Goal: Task Accomplishment & Management: Use online tool/utility

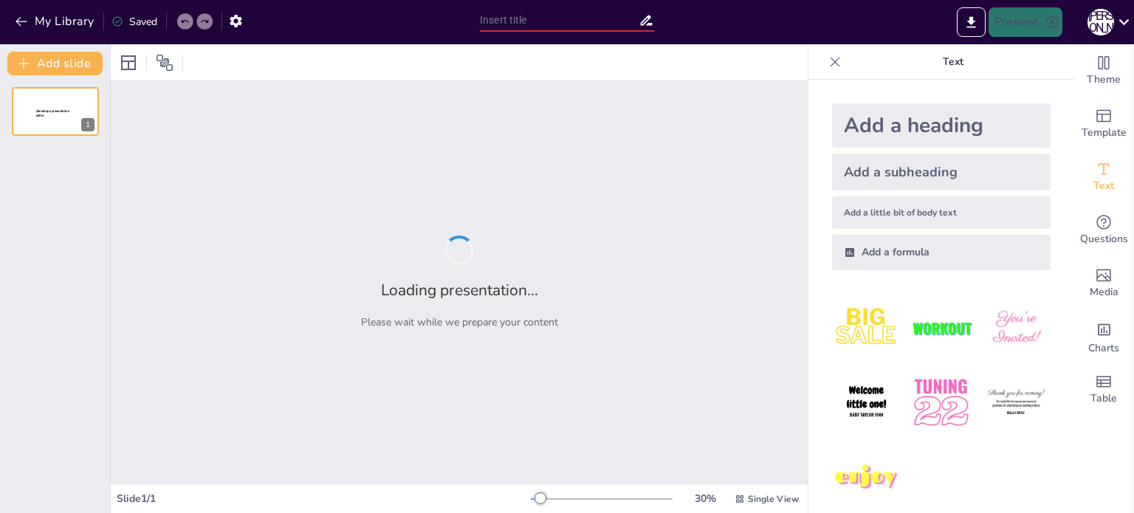
type input "Види трудових договорів: класифікація та особливості"
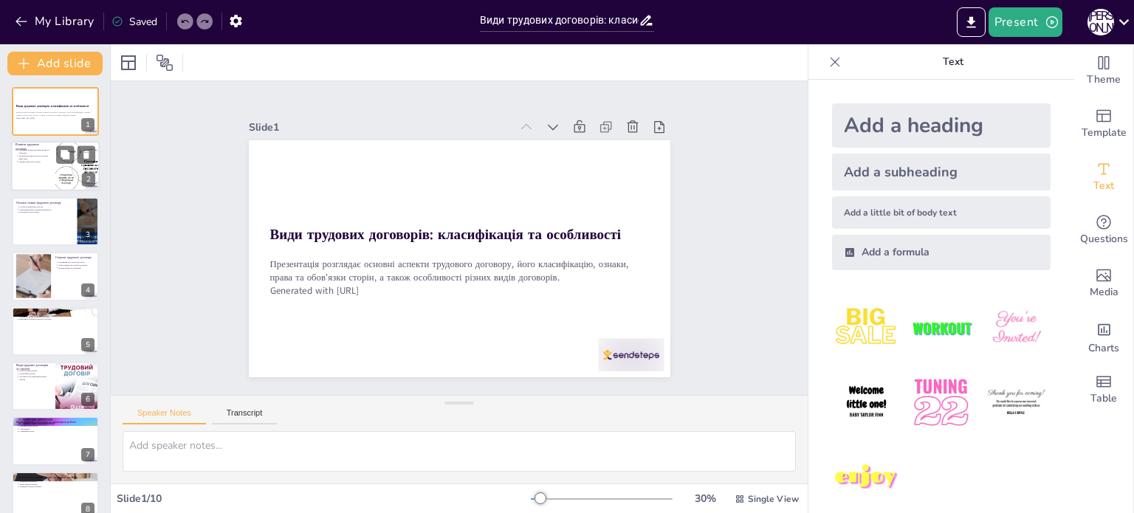
click at [56, 180] on div at bounding box center [77, 167] width 95 height 50
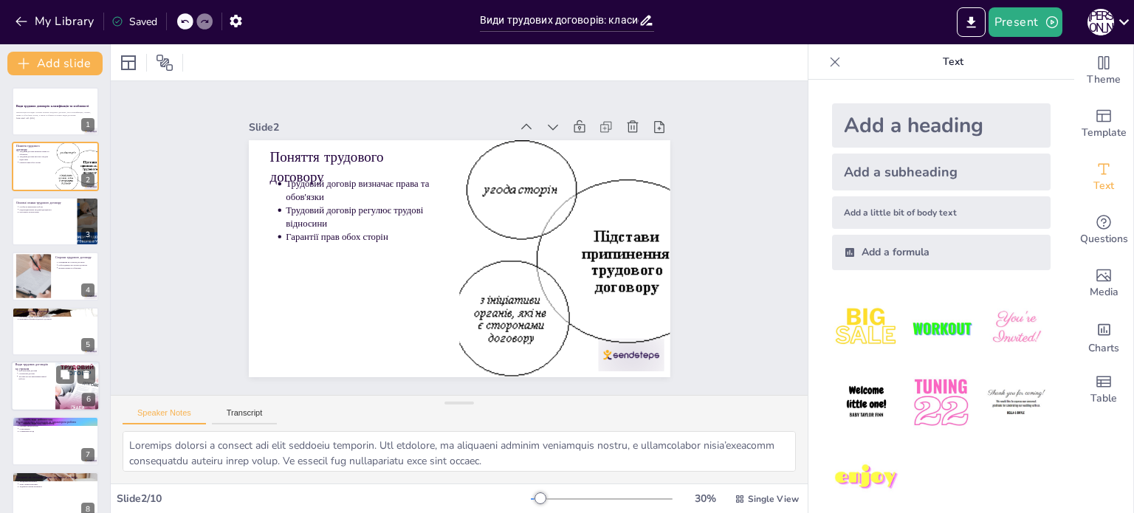
click at [32, 392] on div at bounding box center [55, 386] width 89 height 50
type textarea "Безстроковий договір забезпечує стабільність для працівника, оскільки він не ма…"
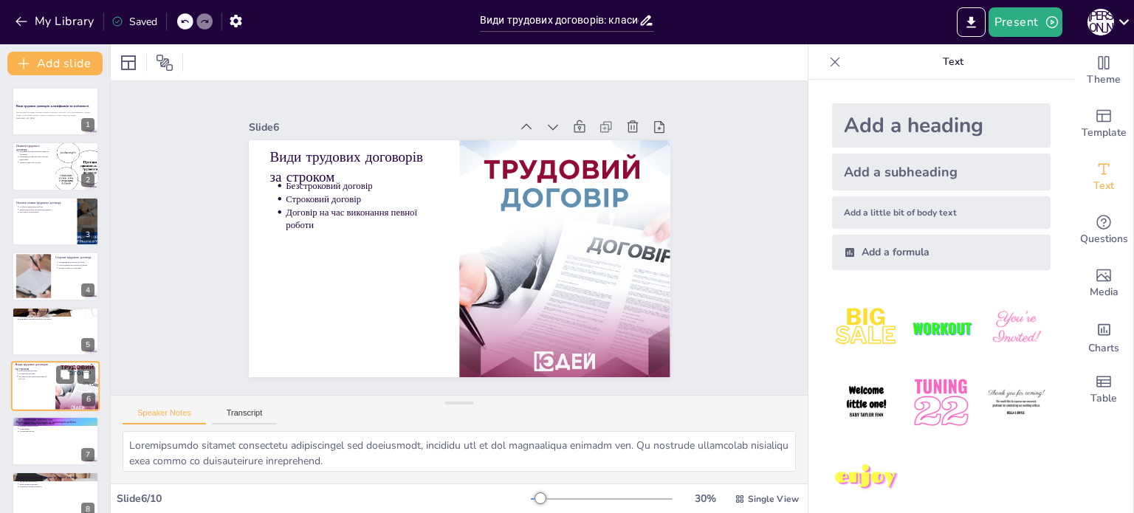
scroll to position [92, 0]
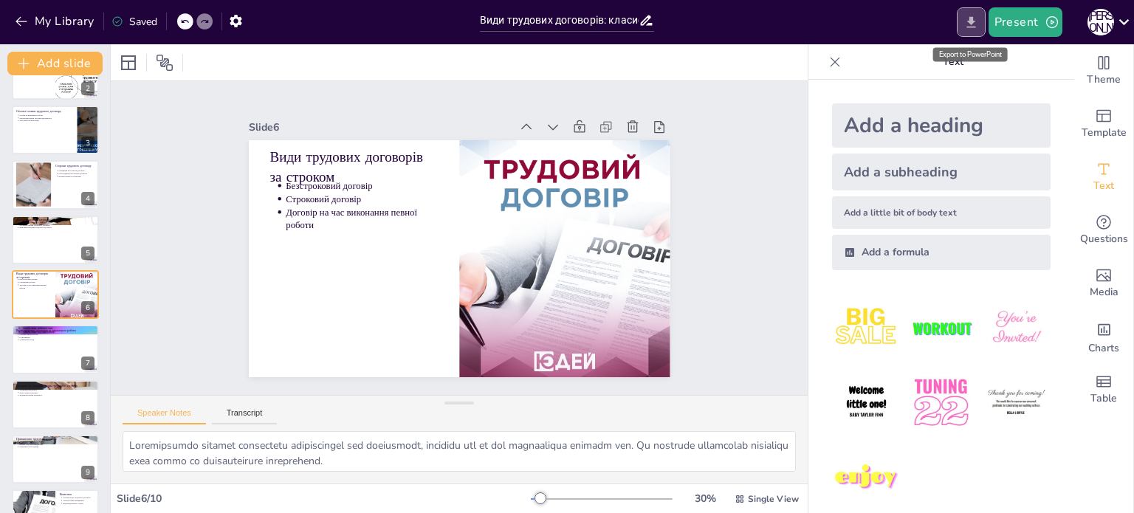
click at [973, 15] on icon "Export to PowerPoint" at bounding box center [972, 23] width 16 height 16
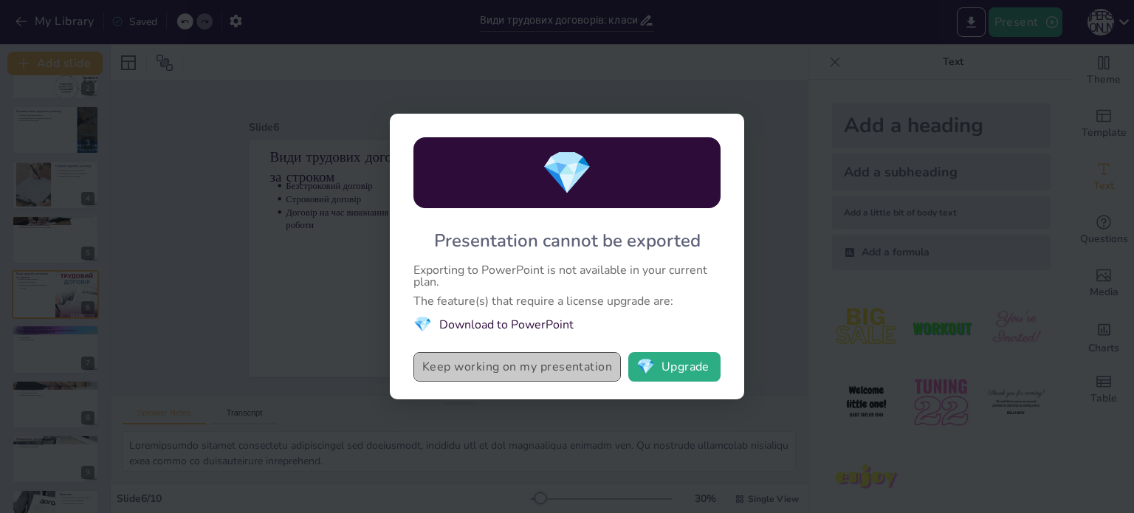
click at [545, 369] on button "Keep working on my presentation" at bounding box center [518, 367] width 208 height 30
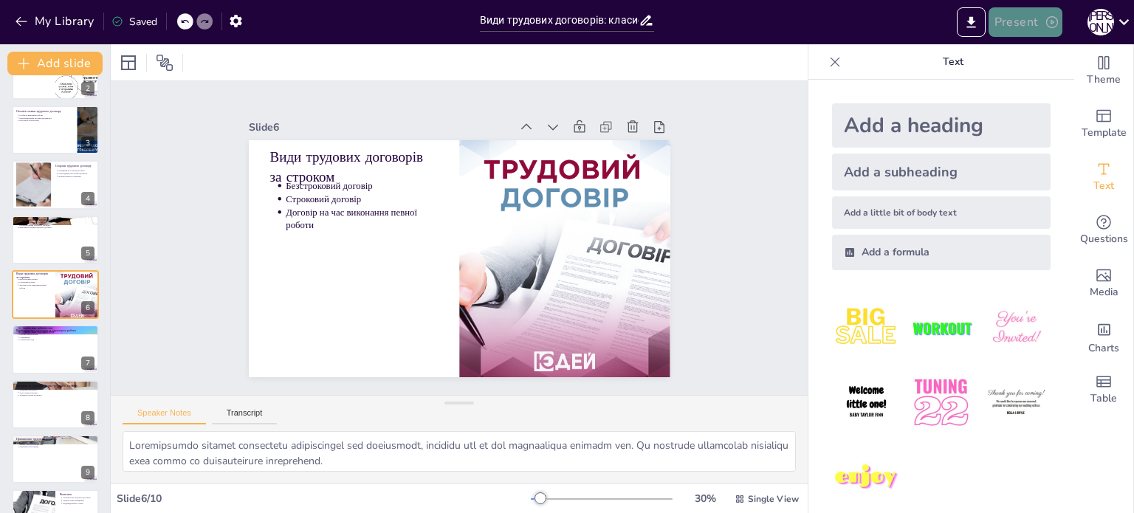
click at [1008, 24] on button "Present" at bounding box center [1026, 22] width 74 height 30
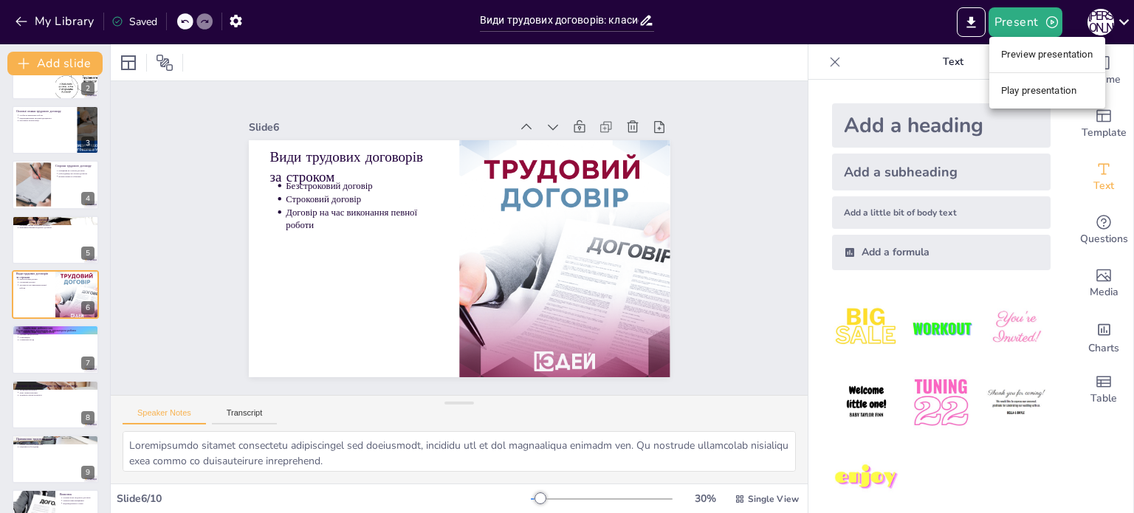
click at [961, 23] on div at bounding box center [567, 256] width 1134 height 513
click at [925, 23] on div "Present О К" at bounding box center [898, 22] width 473 height 30
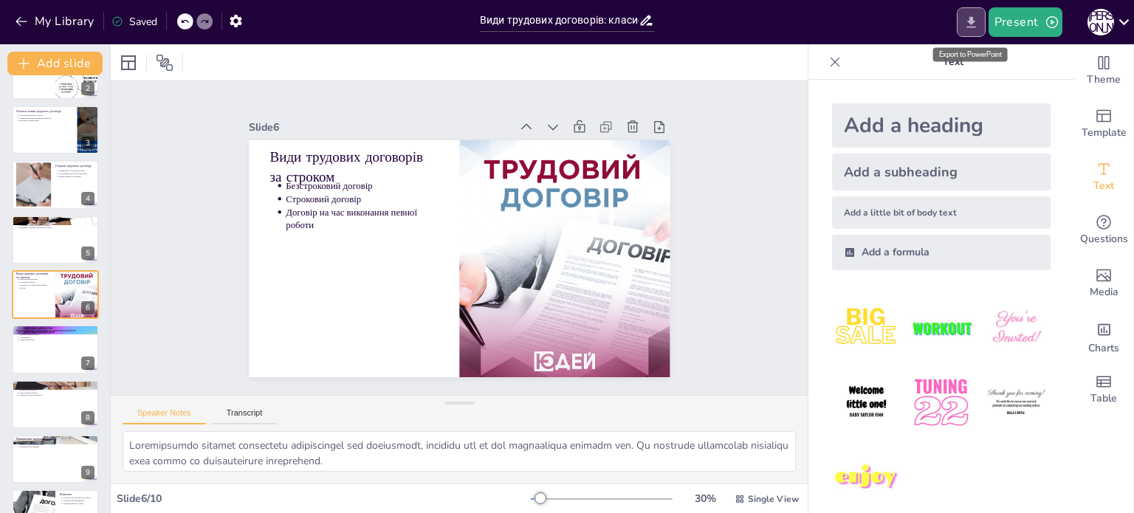
click at [978, 24] on icon "Export to PowerPoint" at bounding box center [972, 23] width 16 height 16
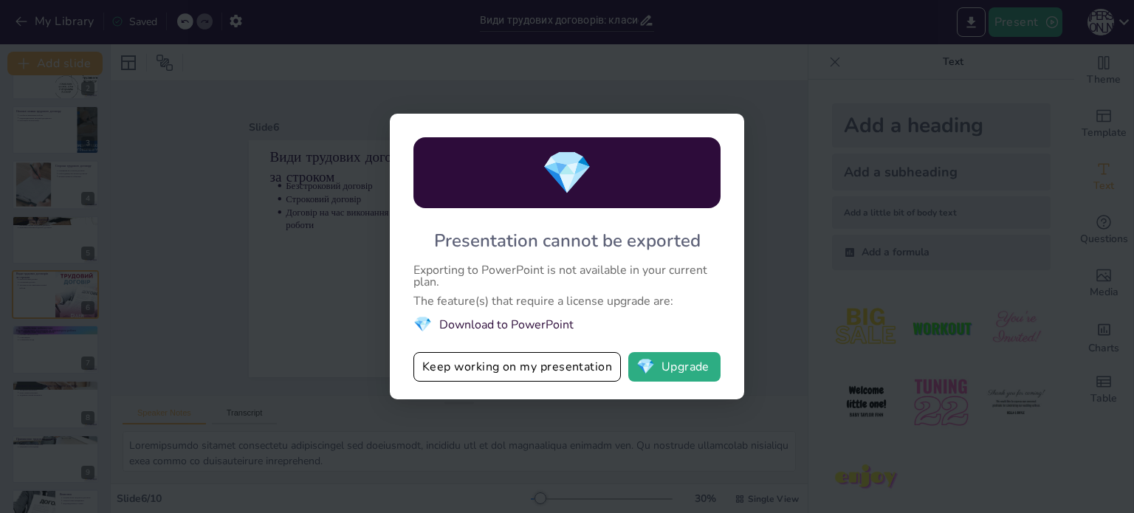
click at [523, 321] on li "💎 Download to PowerPoint" at bounding box center [567, 325] width 307 height 20
click at [657, 357] on button "💎 Upgrade" at bounding box center [675, 367] width 92 height 30
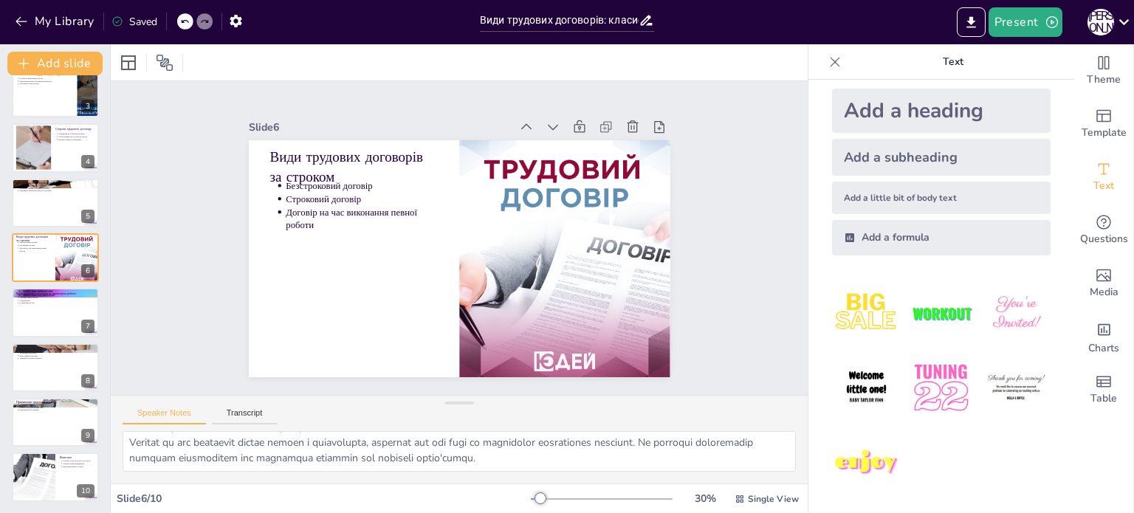
scroll to position [0, 0]
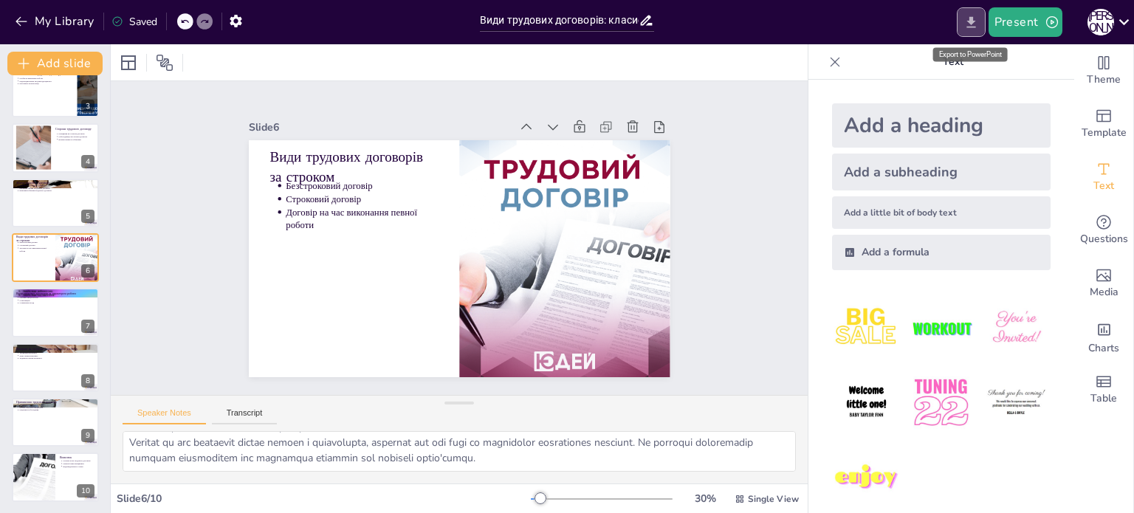
click at [981, 13] on button "Export to PowerPoint" at bounding box center [971, 22] width 29 height 30
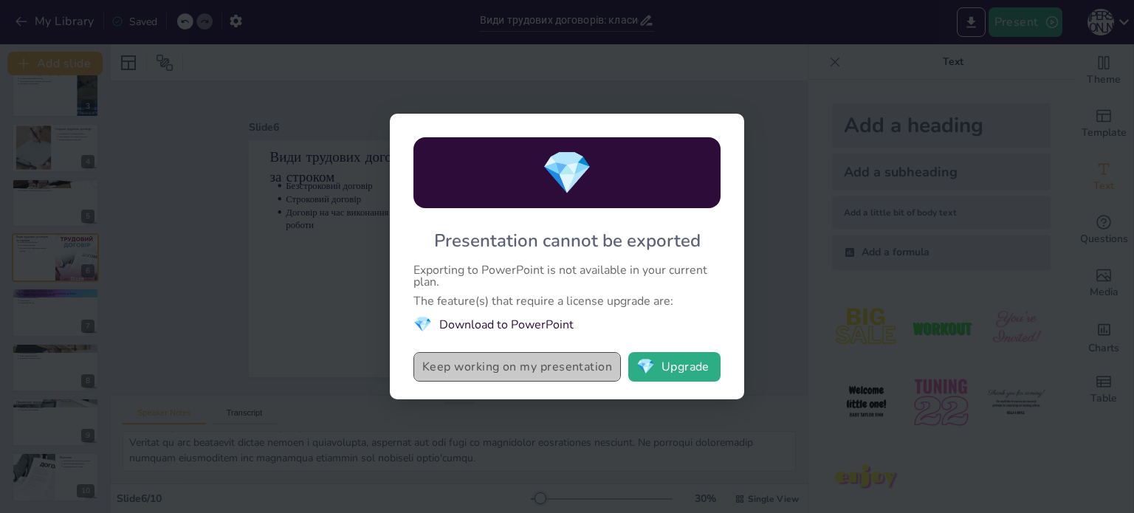
click at [538, 371] on button "Keep working on my presentation" at bounding box center [518, 367] width 208 height 30
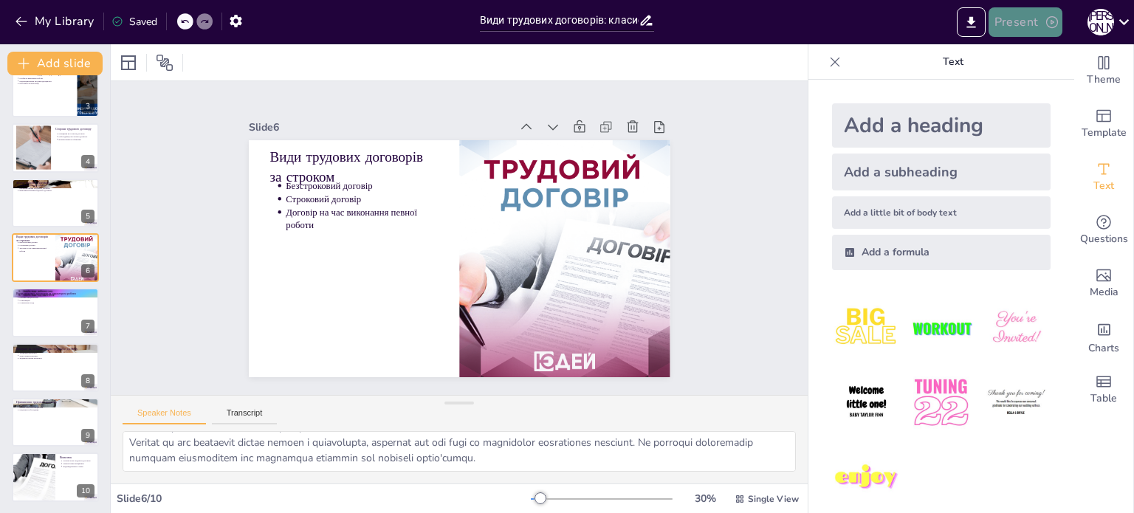
click at [1021, 29] on button "Present" at bounding box center [1026, 22] width 74 height 30
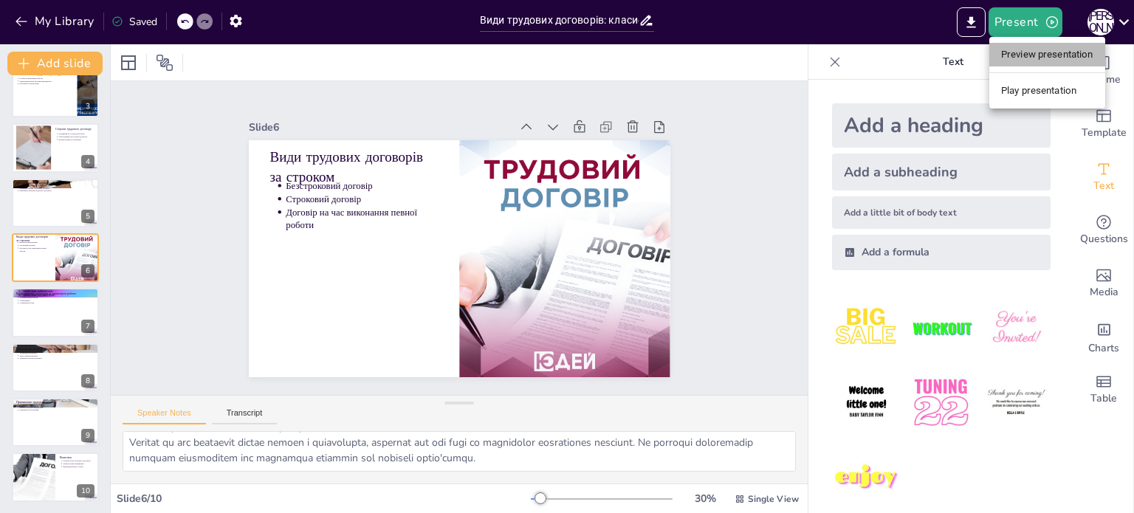
click at [1030, 52] on li "Preview presentation" at bounding box center [1048, 55] width 116 height 24
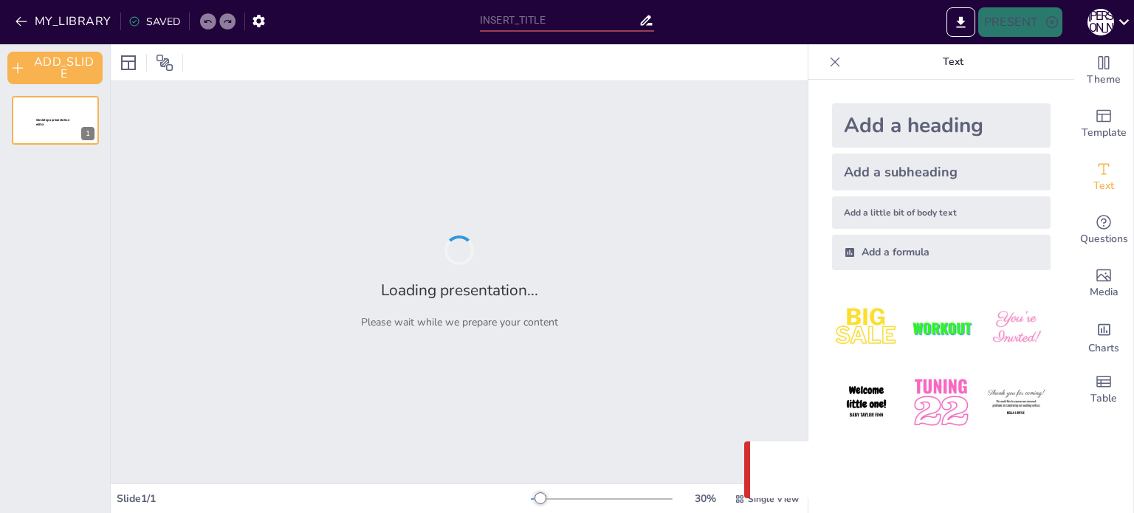
type input "Види трудових договорів: класифікація та особливості"
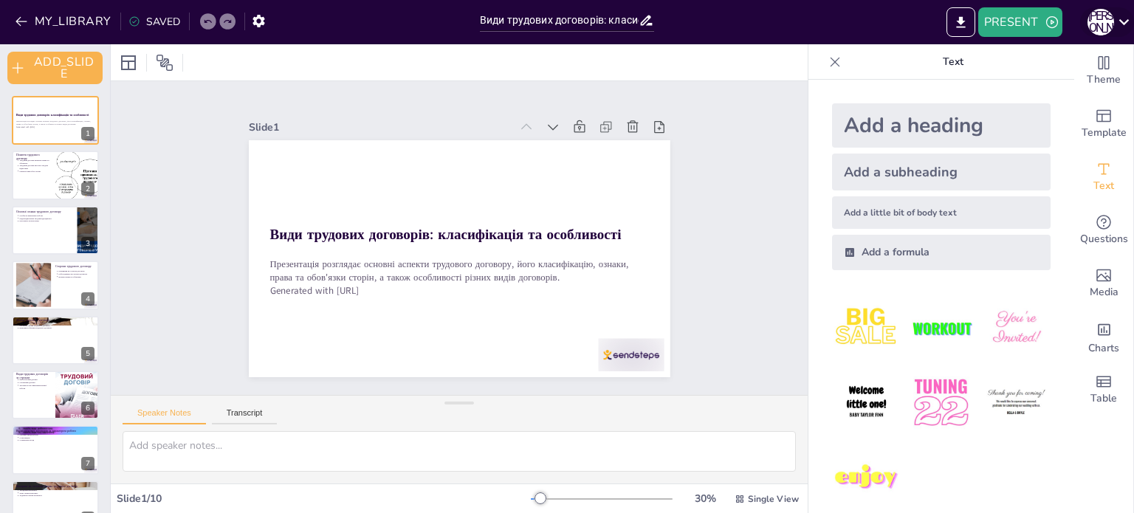
click at [1126, 27] on icon at bounding box center [1124, 22] width 20 height 20
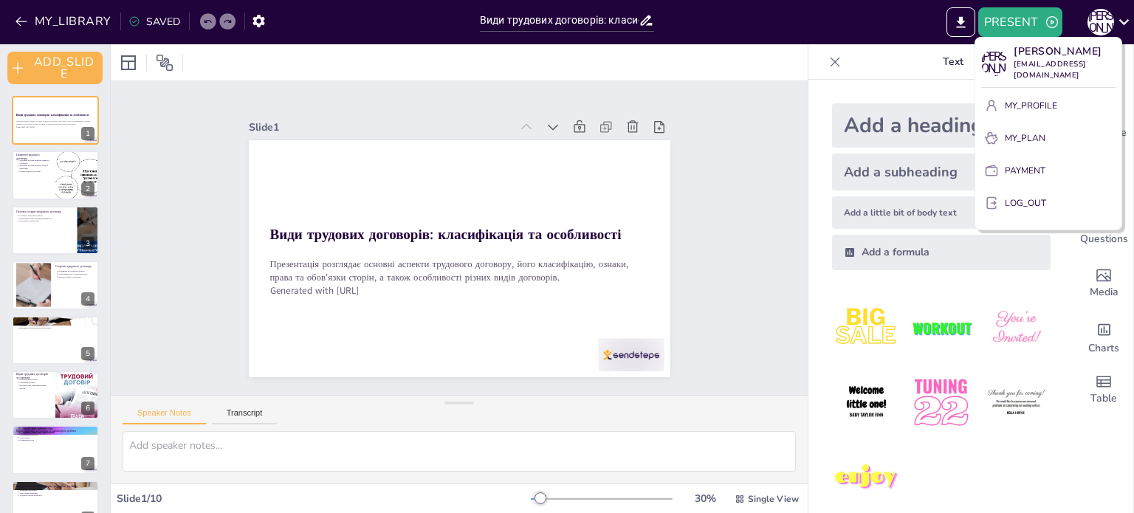
click at [1121, 24] on div at bounding box center [567, 256] width 1134 height 513
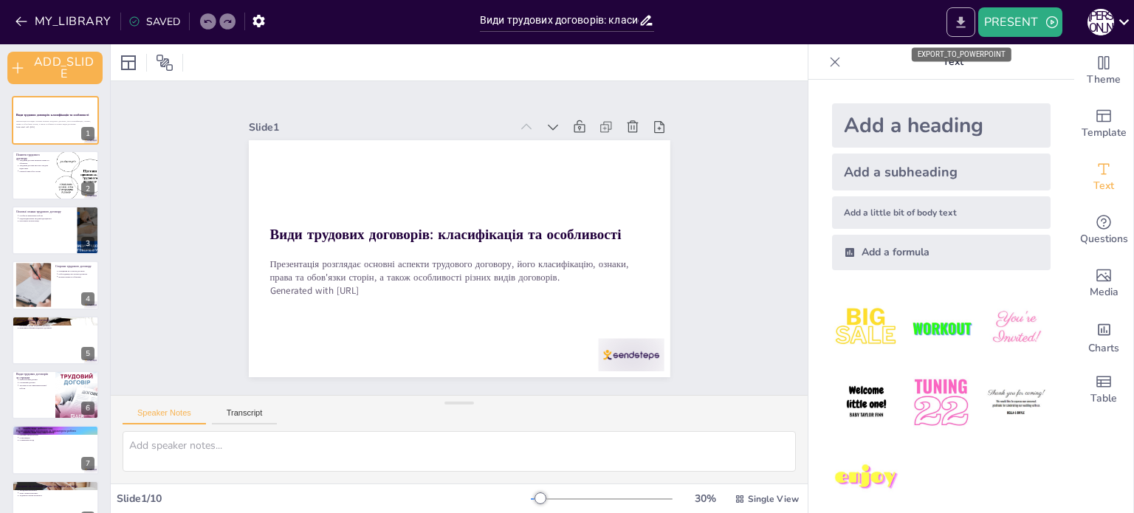
click at [967, 23] on icon "EXPORT_TO_POWERPOINT" at bounding box center [961, 23] width 16 height 16
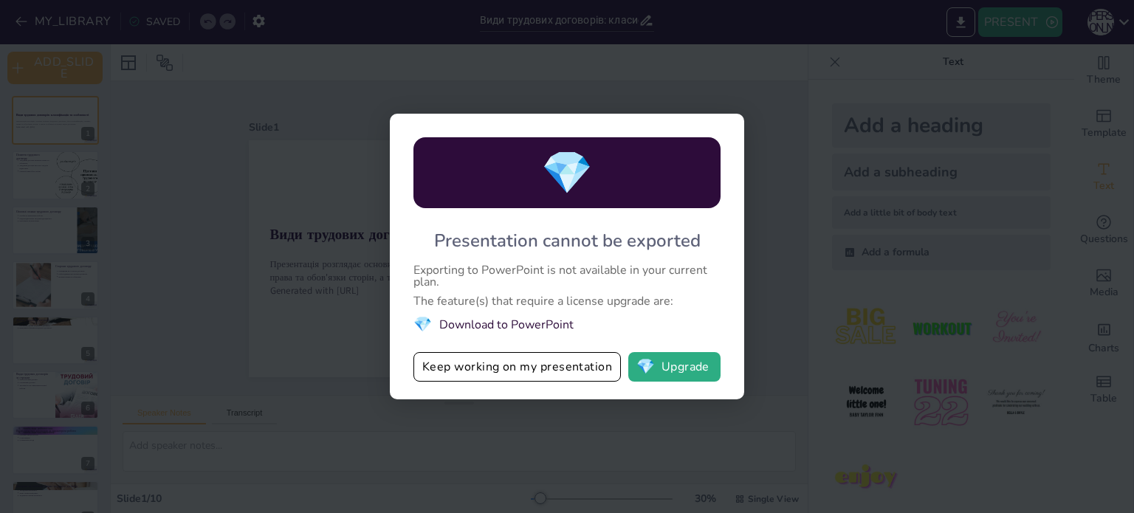
click at [729, 89] on div "💎 Presentation cannot be exported Exporting to PowerPoint is not available in y…" at bounding box center [567, 256] width 1134 height 513
click at [547, 386] on div "💎 Presentation cannot be exported Exporting to PowerPoint is not available in y…" at bounding box center [567, 257] width 355 height 286
drag, startPoint x: 547, startPoint y: 386, endPoint x: 555, endPoint y: 374, distance: 13.7
click at [555, 374] on div "💎 Presentation cannot be exported Exporting to PowerPoint is not available in y…" at bounding box center [567, 257] width 355 height 286
click at [555, 374] on button "Keep working on my presentation" at bounding box center [518, 367] width 208 height 30
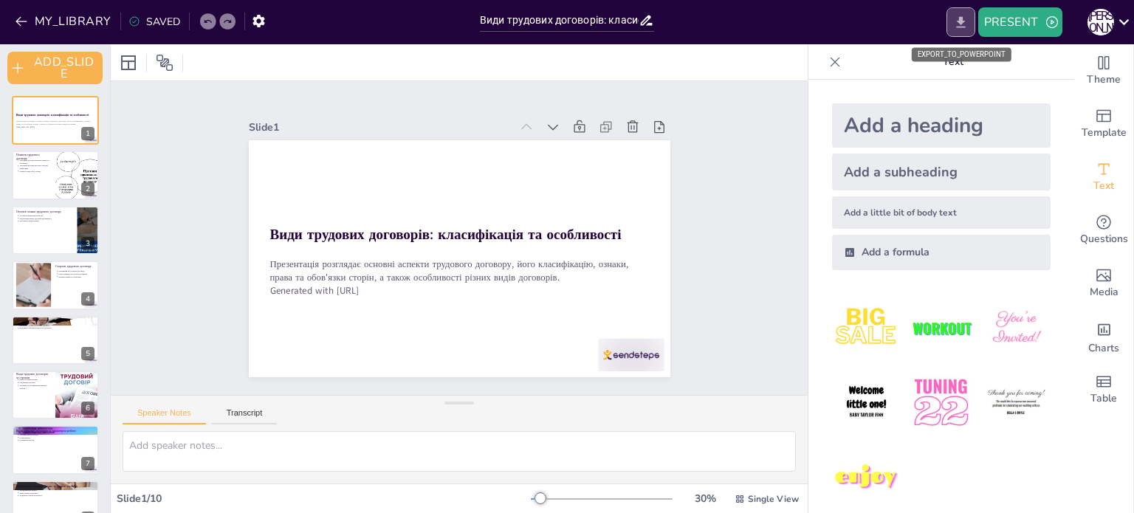
click at [951, 14] on button "EXPORT_TO_POWERPOINT" at bounding box center [961, 22] width 29 height 30
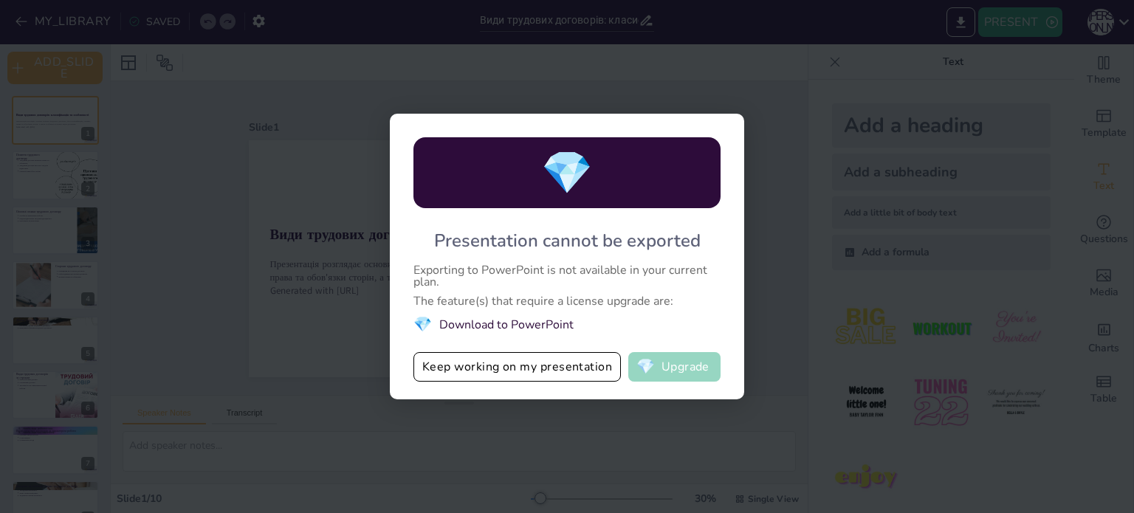
click at [681, 361] on button "💎 Upgrade" at bounding box center [675, 367] width 92 height 30
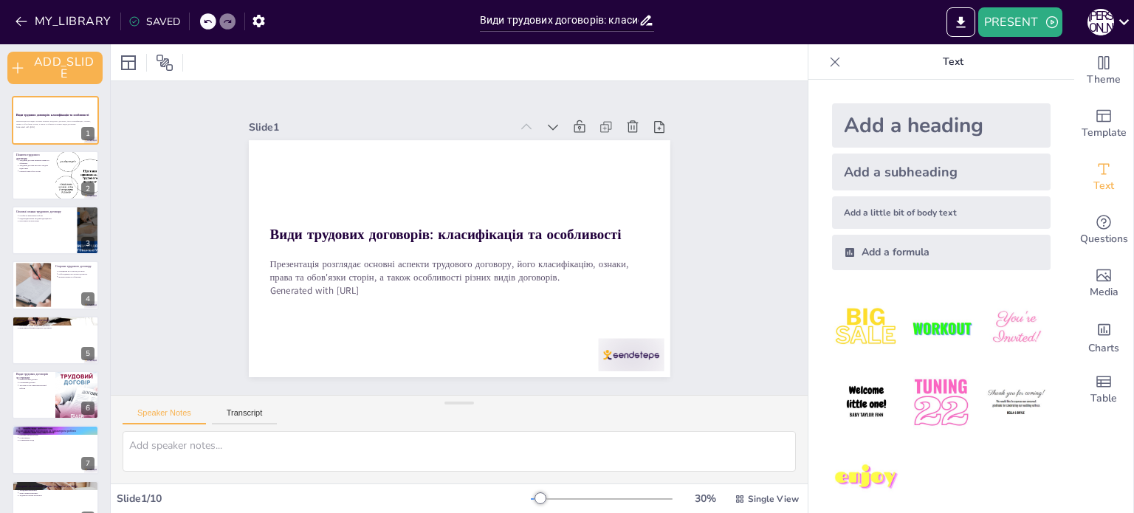
click at [166, 24] on div "SAVED" at bounding box center [155, 22] width 52 height 14
click at [162, 20] on div "SAVED" at bounding box center [155, 22] width 52 height 14
drag, startPoint x: 162, startPoint y: 20, endPoint x: 262, endPoint y: 17, distance: 99.7
click at [262, 17] on div "MY_LIBRARY SAVED" at bounding box center [136, 20] width 273 height 27
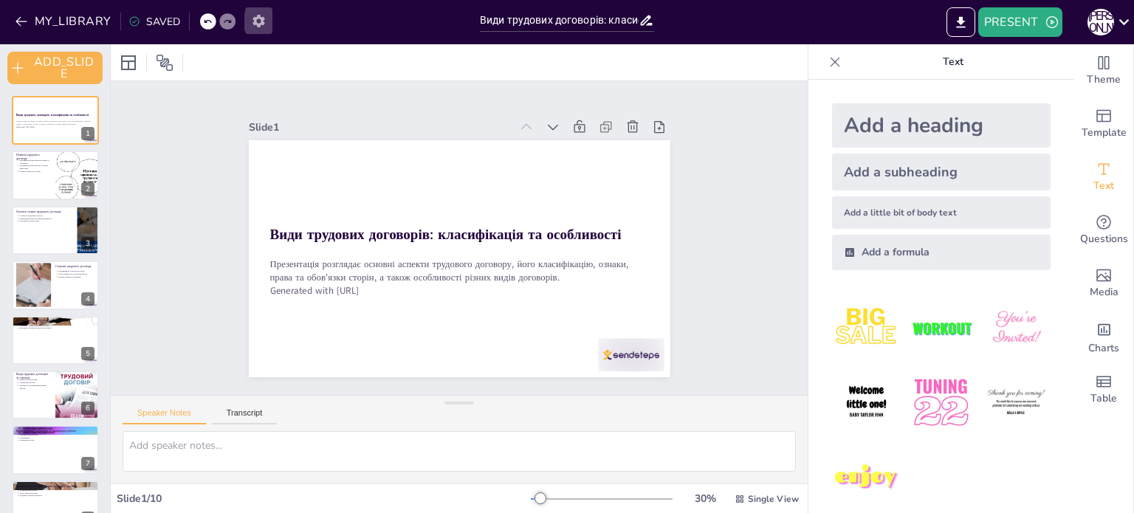
click at [262, 17] on icon "button" at bounding box center [259, 21] width 16 height 16
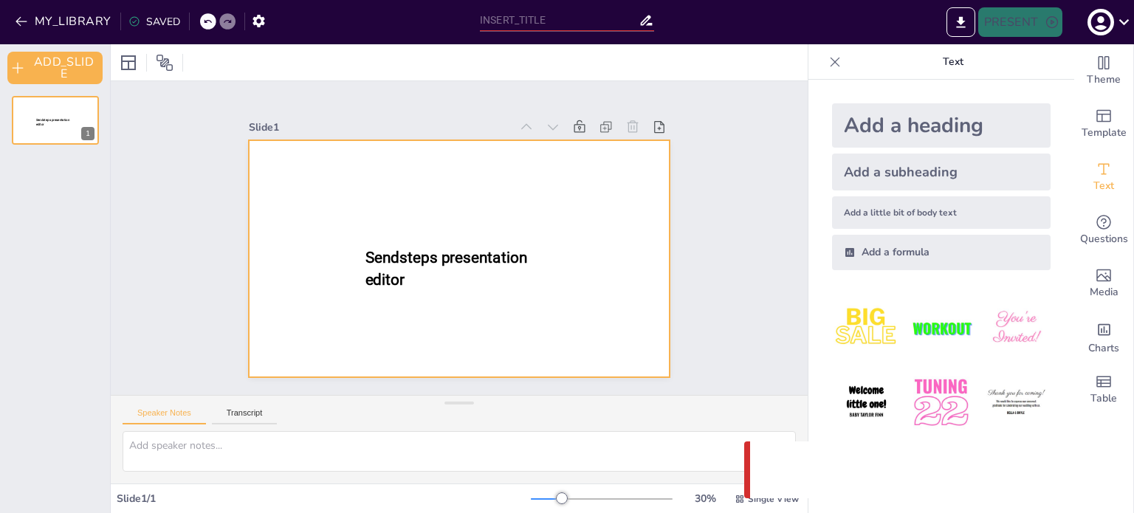
type input "Види трудових договорів: класифікація та особливості"
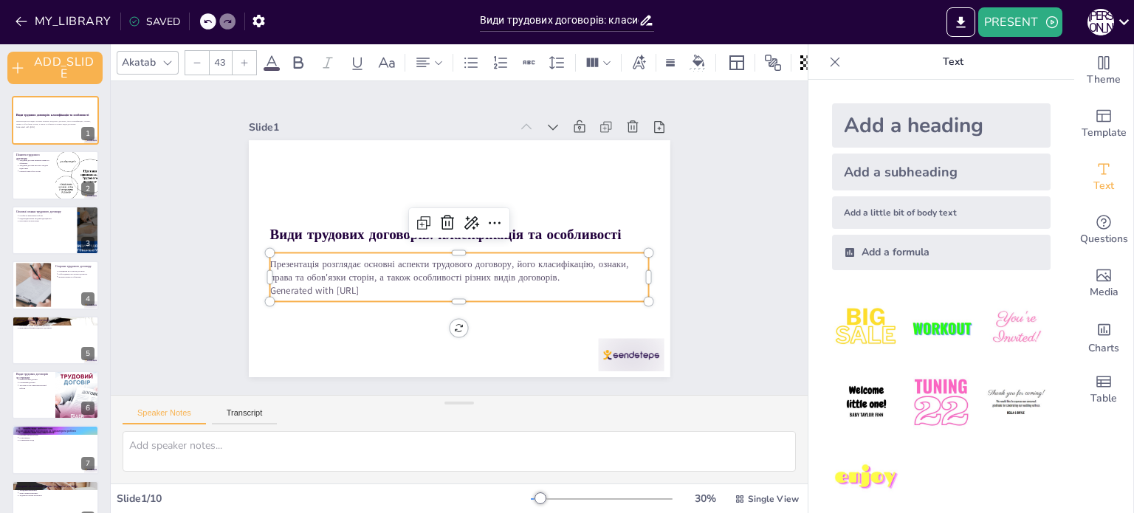
click at [510, 288] on p "Generated with [URL]" at bounding box center [460, 290] width 380 height 13
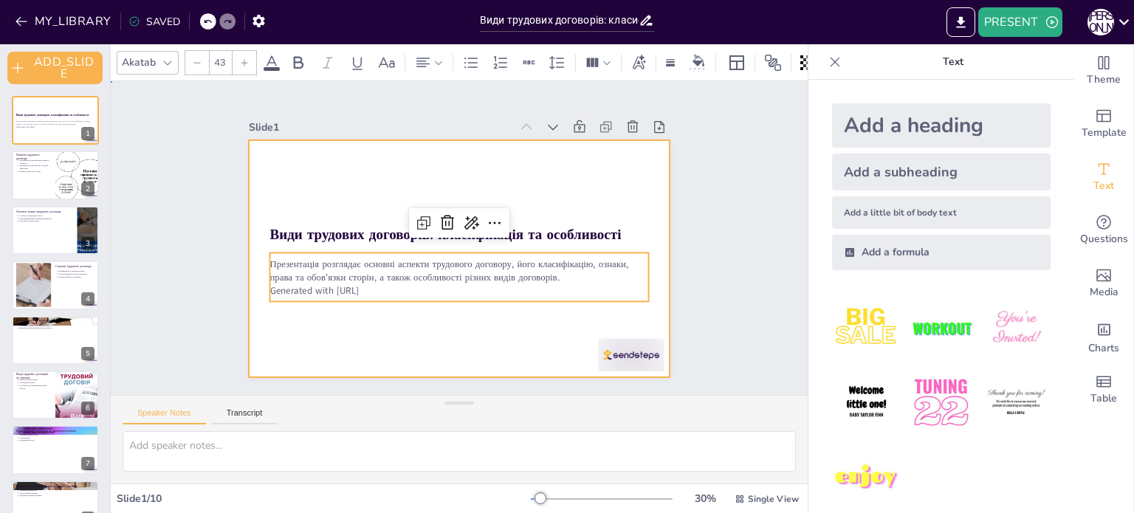
click at [521, 315] on div at bounding box center [460, 258] width 422 height 237
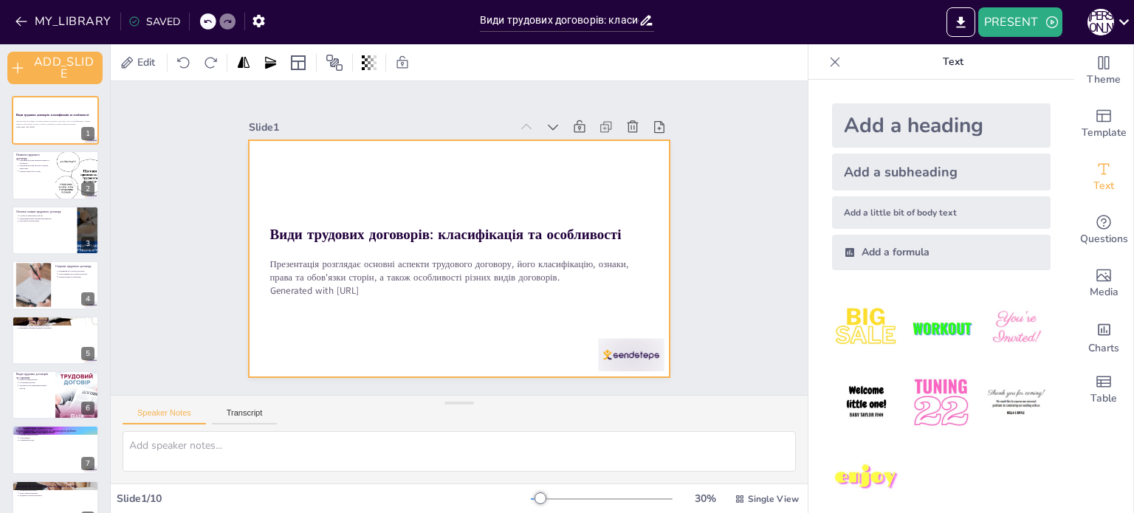
click at [521, 315] on div at bounding box center [460, 258] width 422 height 237
click at [1058, 22] on icon "button" at bounding box center [1052, 22] width 15 height 15
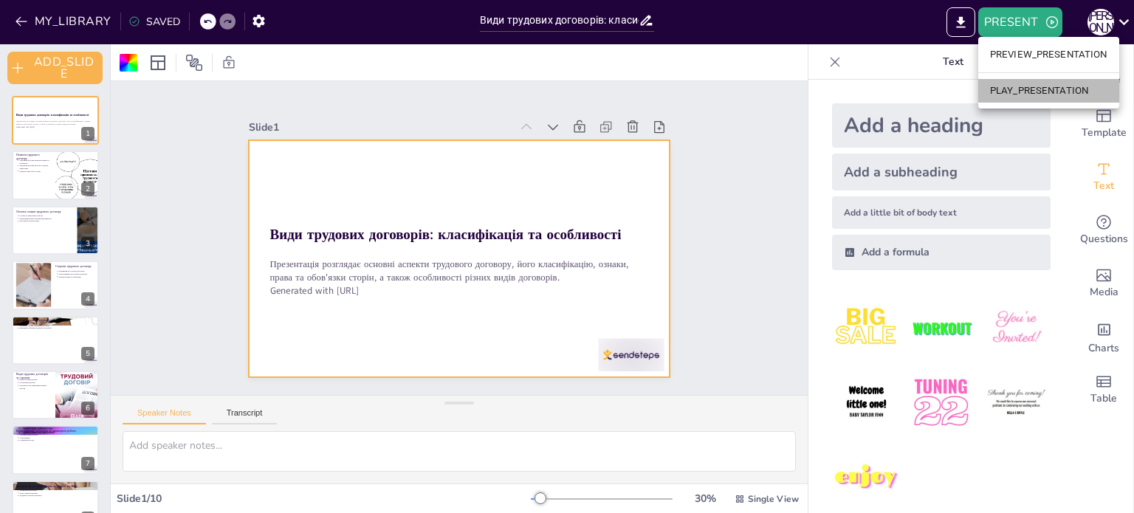
click at [1032, 91] on li "PLAY_PRESENTATION" at bounding box center [1049, 91] width 141 height 24
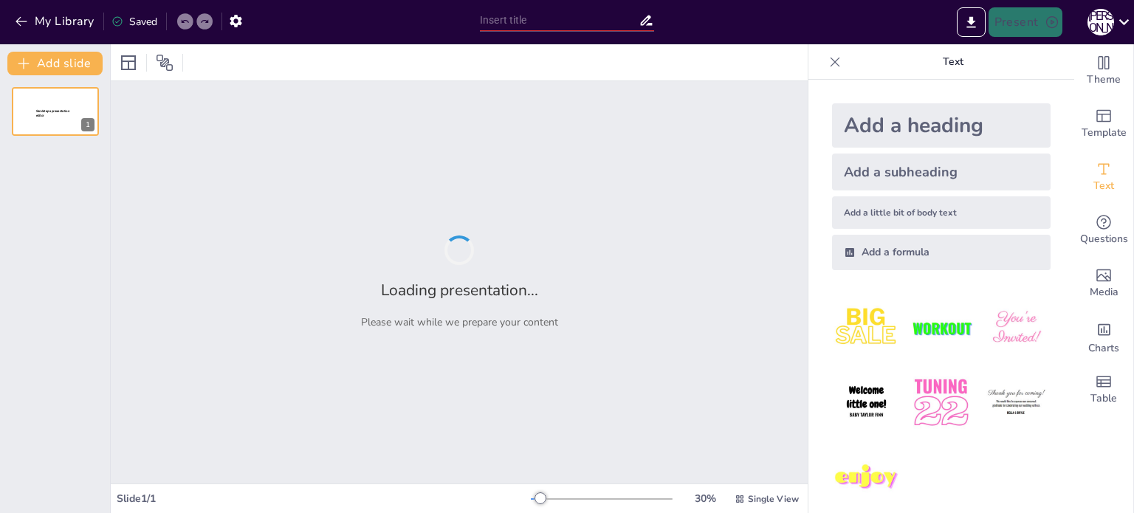
type input "Види трудових договорів: класифікація та особливості"
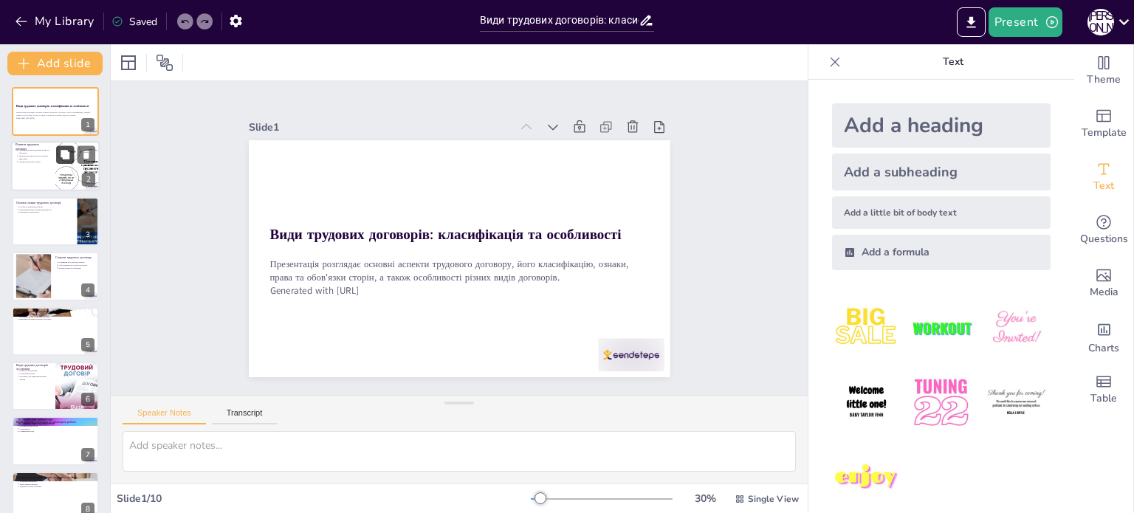
click at [60, 158] on icon at bounding box center [65, 155] width 10 height 10
type textarea "Трудовий договір є основою для всіх трудових відносин. Він визначає, що працівн…"
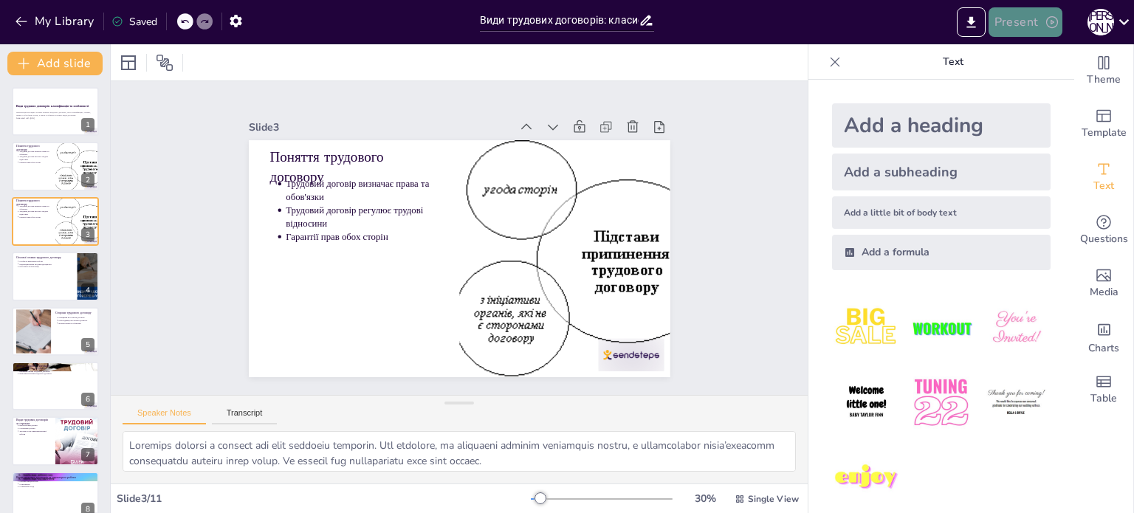
click at [1021, 24] on button "Present" at bounding box center [1026, 22] width 74 height 30
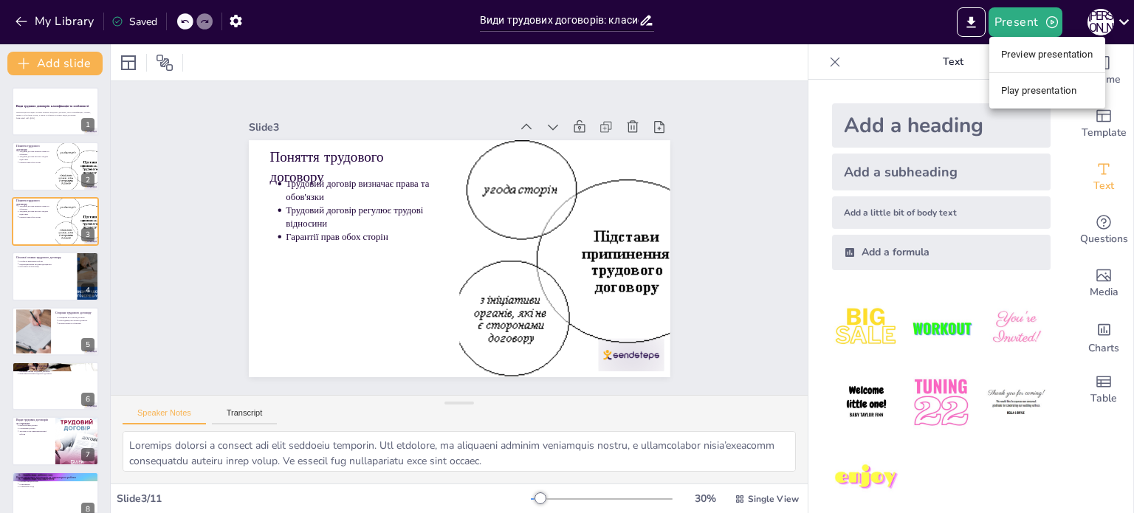
click at [1038, 86] on li "Play presentation" at bounding box center [1048, 91] width 116 height 24
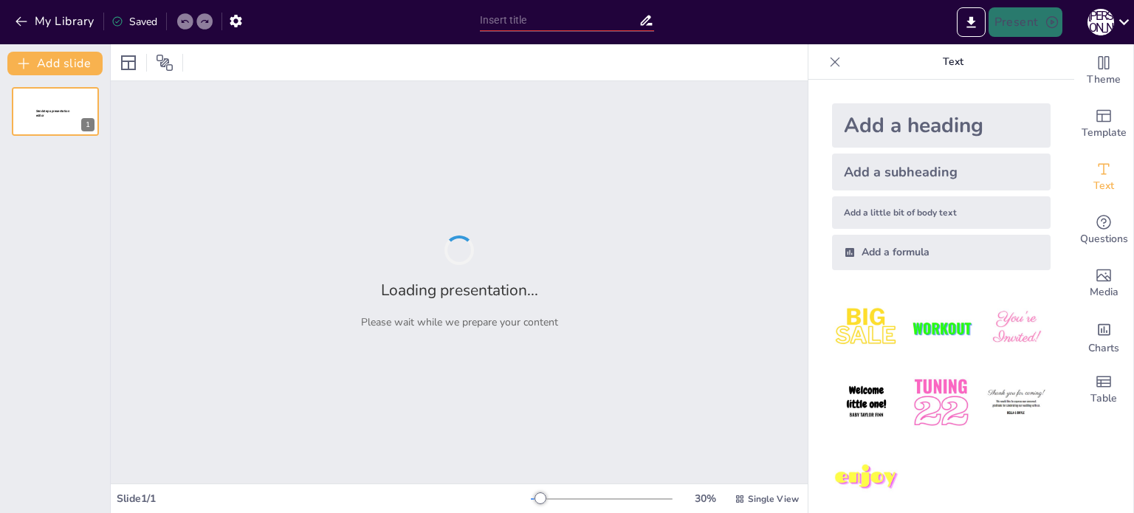
type input "Види трудових договорів: класифікація та особливості"
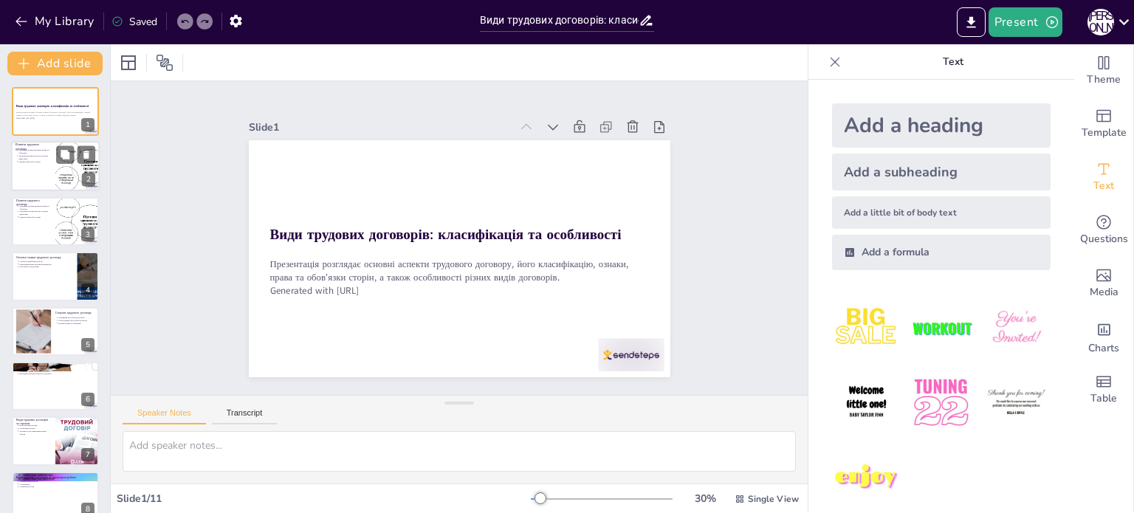
click at [43, 167] on div at bounding box center [55, 167] width 89 height 50
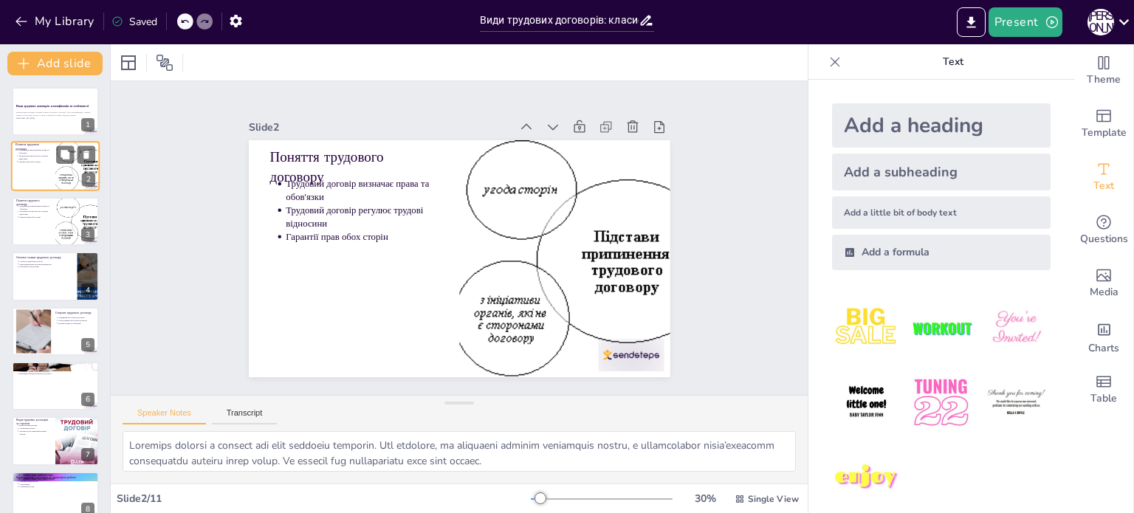
click at [43, 167] on div at bounding box center [55, 167] width 89 height 50
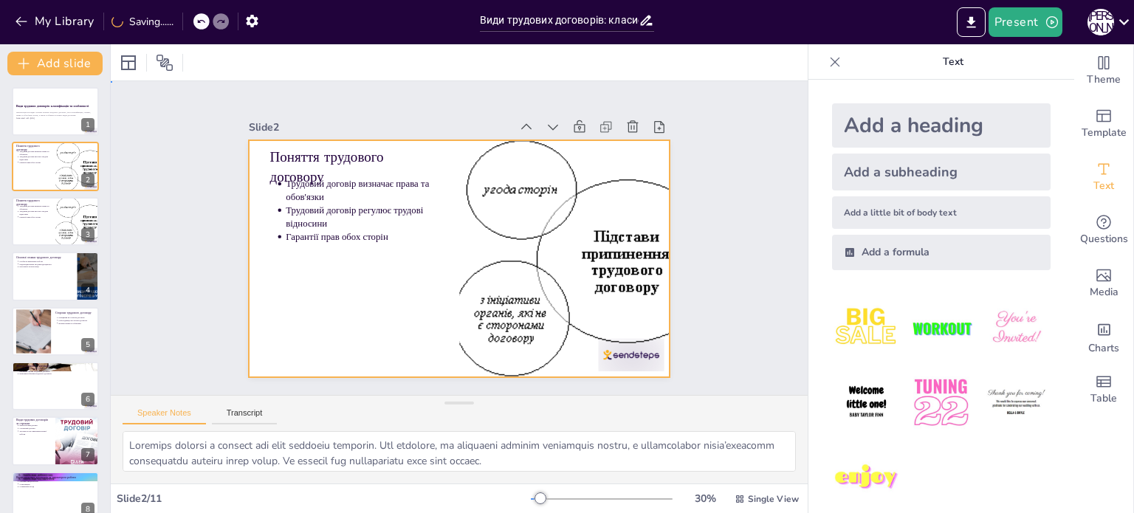
click at [420, 281] on div at bounding box center [442, 226] width 439 height 480
click at [21, 230] on div at bounding box center [55, 221] width 89 height 50
click at [318, 262] on div at bounding box center [442, 250] width 439 height 480
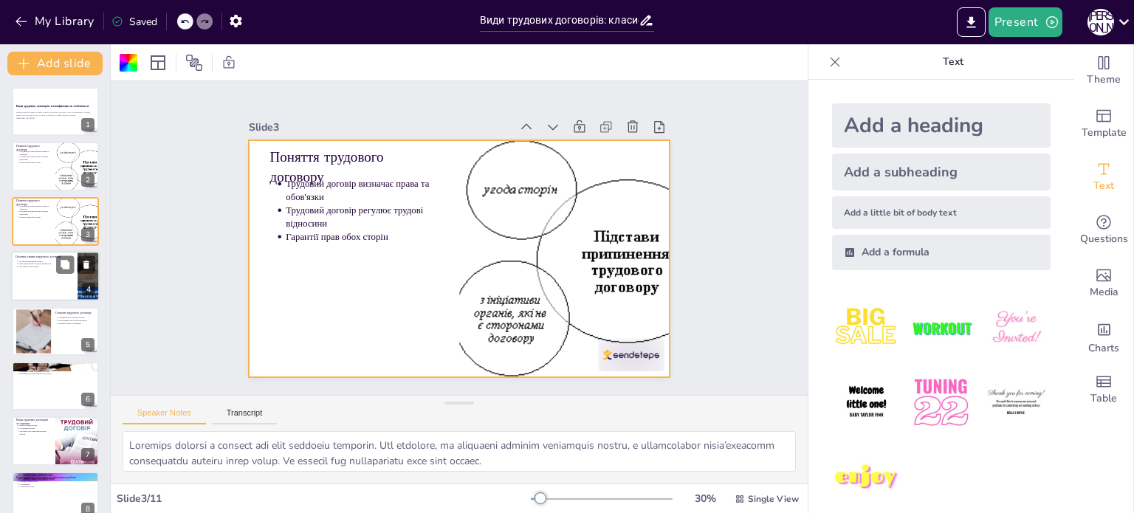
click at [59, 294] on div at bounding box center [55, 276] width 89 height 50
type textarea "Loremips dolorsita consec a elitsedd eiusmod temporinc utlabore, etdolore ma al…"
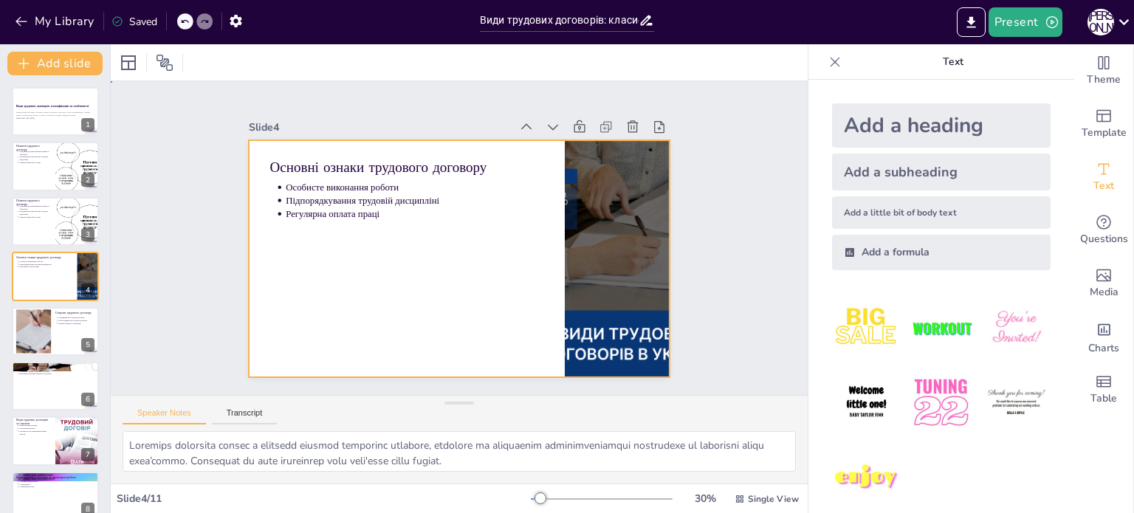
click at [397, 333] on div at bounding box center [464, 218] width 462 height 320
